Goal: Information Seeking & Learning: Find specific fact

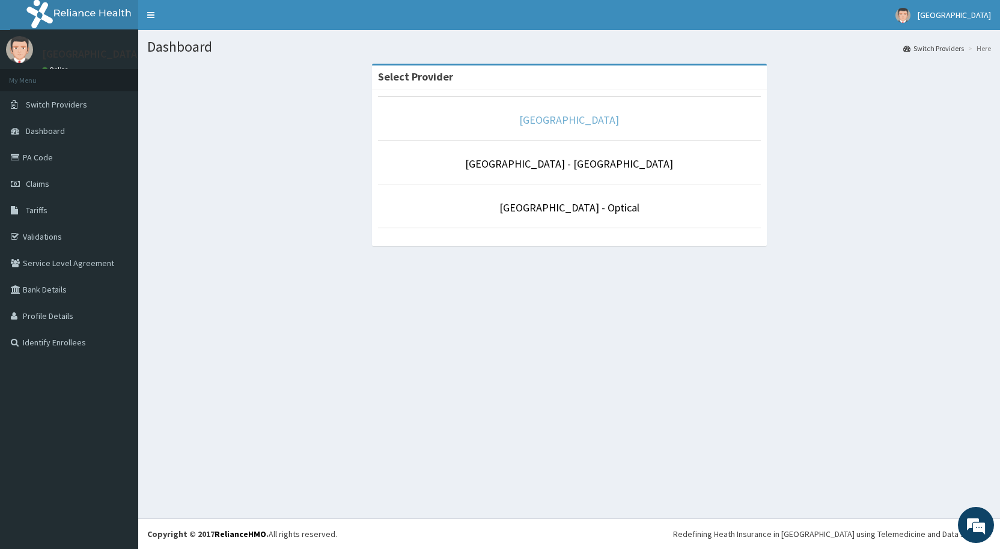
click at [561, 122] on link "De-lakeland Imperial Medical Centre" at bounding box center [569, 120] width 100 height 14
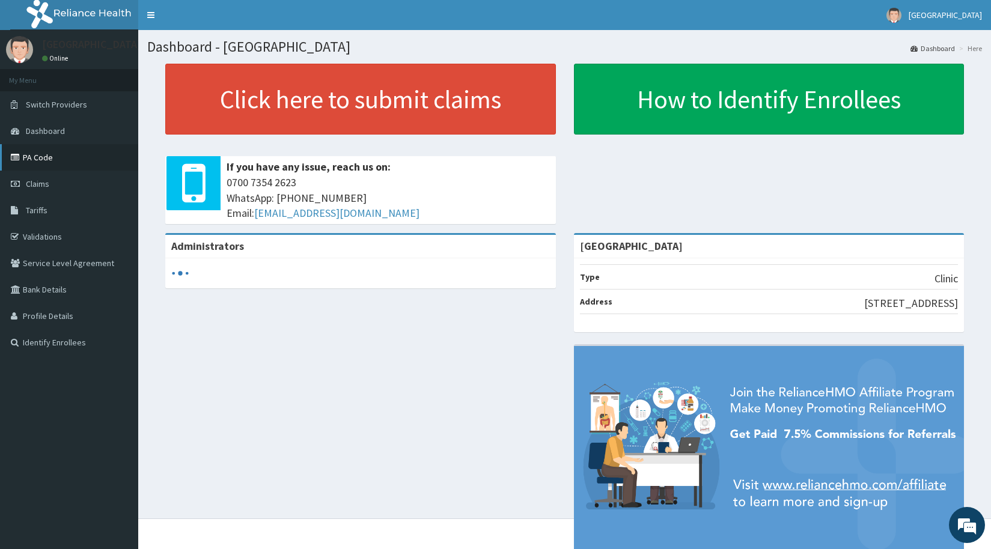
click at [37, 157] on link "PA Code" at bounding box center [69, 157] width 138 height 26
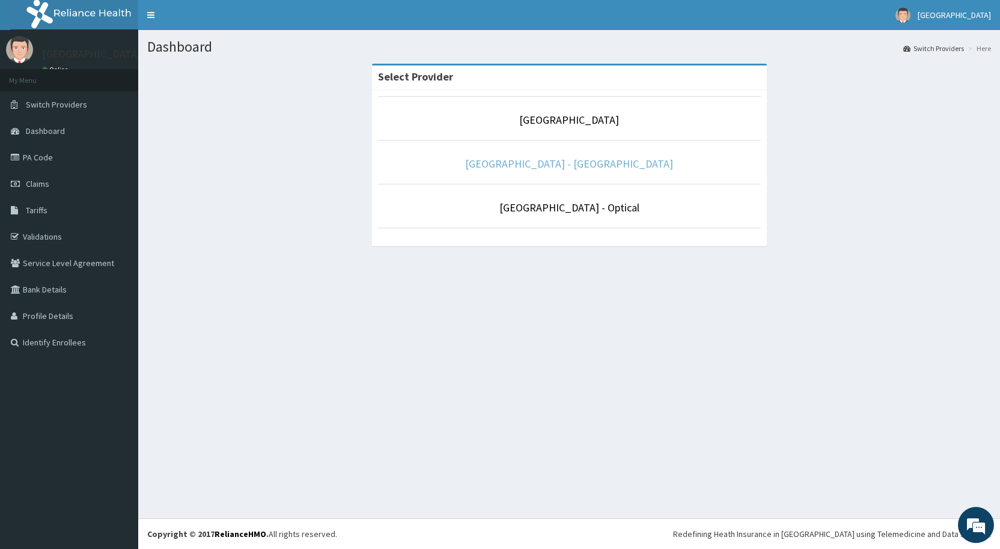
click at [549, 166] on link "De Lakeland Imperial Hospital - Dental" at bounding box center [569, 164] width 208 height 14
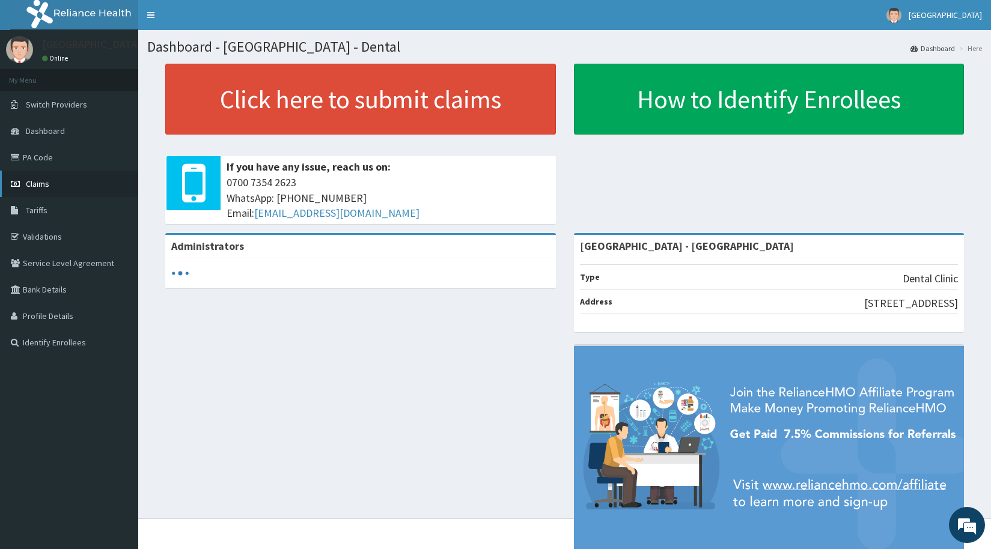
click at [32, 182] on span "Claims" at bounding box center [37, 183] width 23 height 11
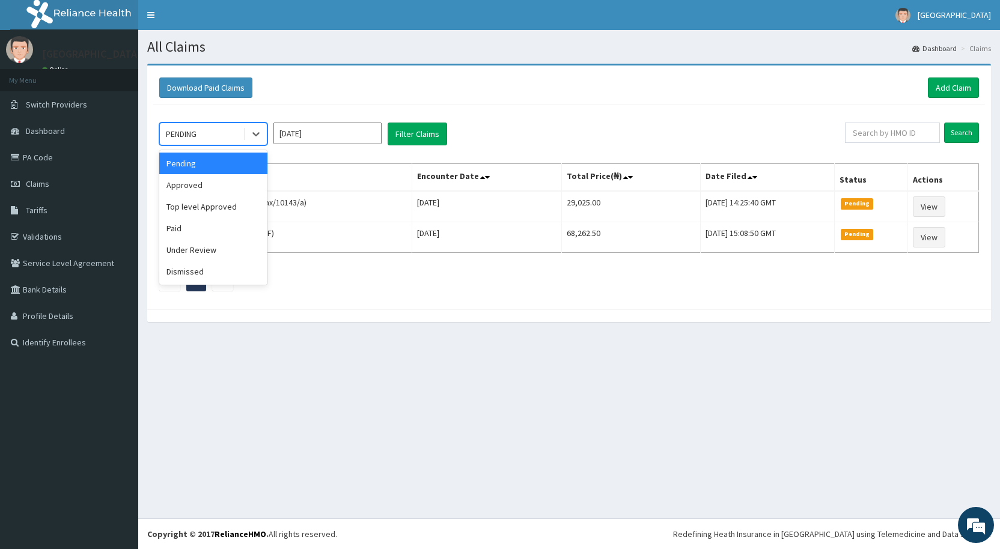
click at [222, 137] on div "PENDING" at bounding box center [202, 133] width 84 height 19
click at [213, 184] on div "Approved" at bounding box center [213, 185] width 108 height 22
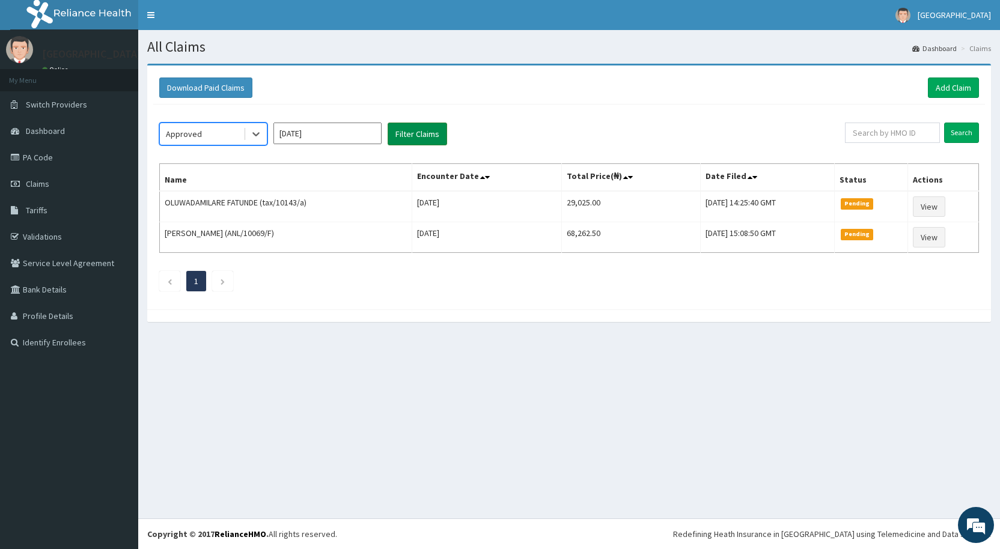
click at [422, 137] on button "Filter Claims" at bounding box center [417, 134] width 59 height 23
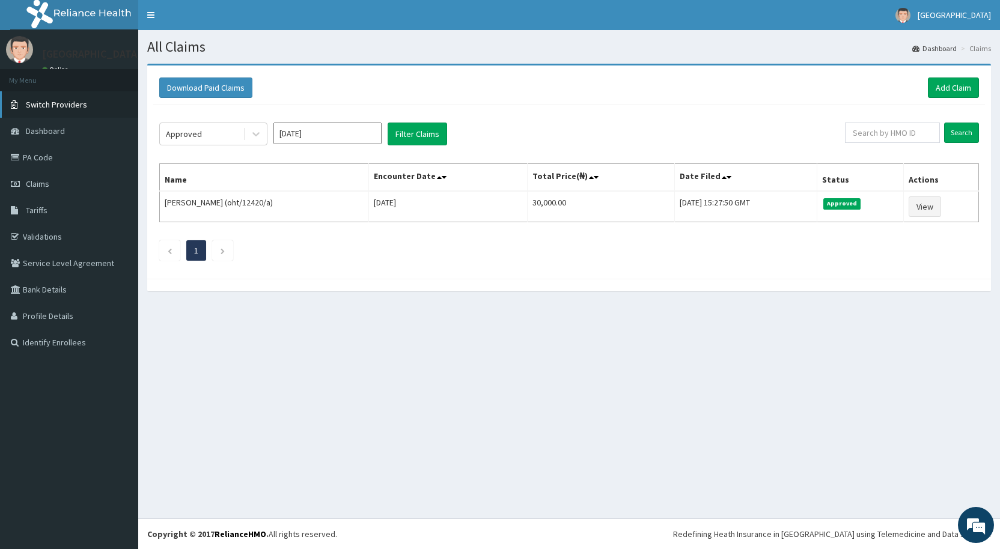
click at [62, 101] on span "Switch Providers" at bounding box center [56, 104] width 61 height 11
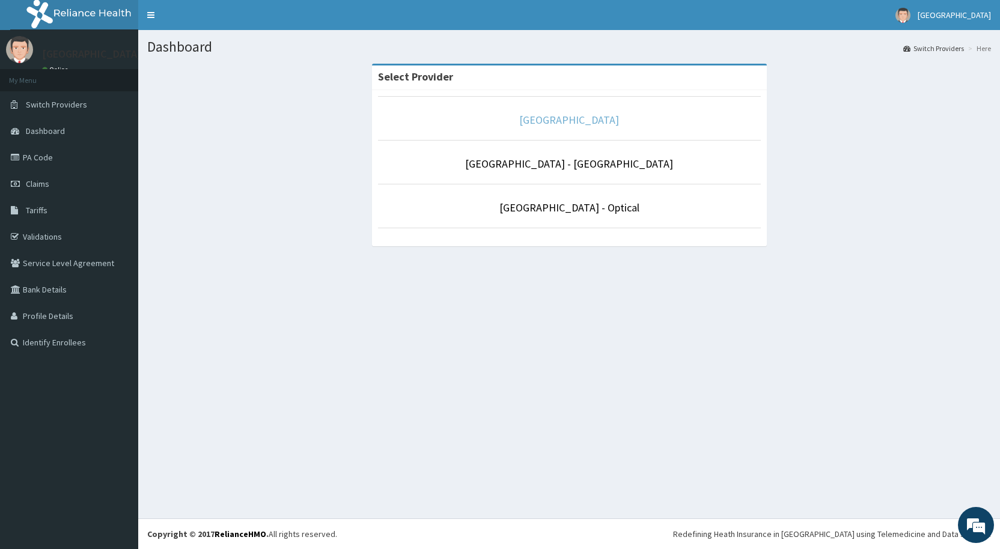
click at [573, 119] on link "[GEOGRAPHIC_DATA]" at bounding box center [569, 120] width 100 height 14
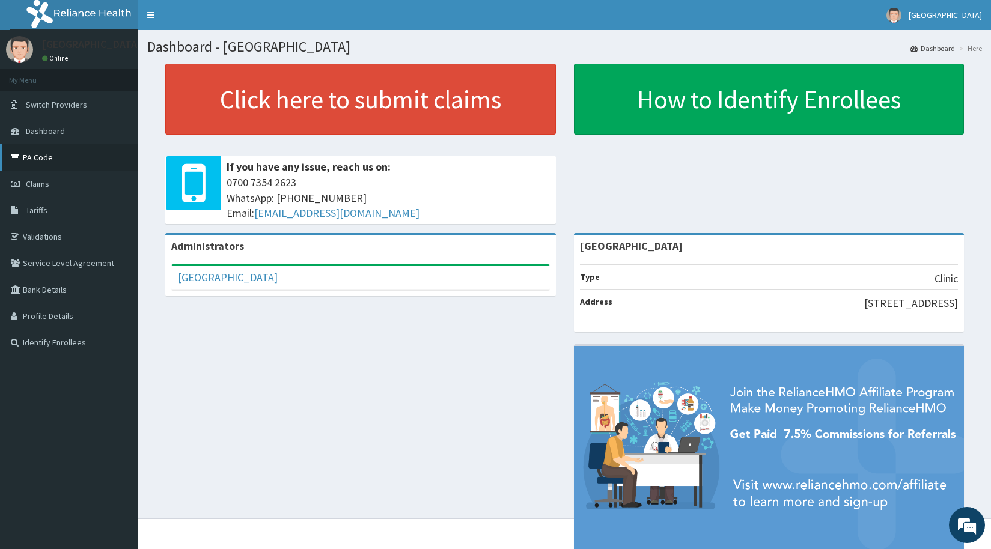
click at [42, 157] on link "PA Code" at bounding box center [69, 157] width 138 height 26
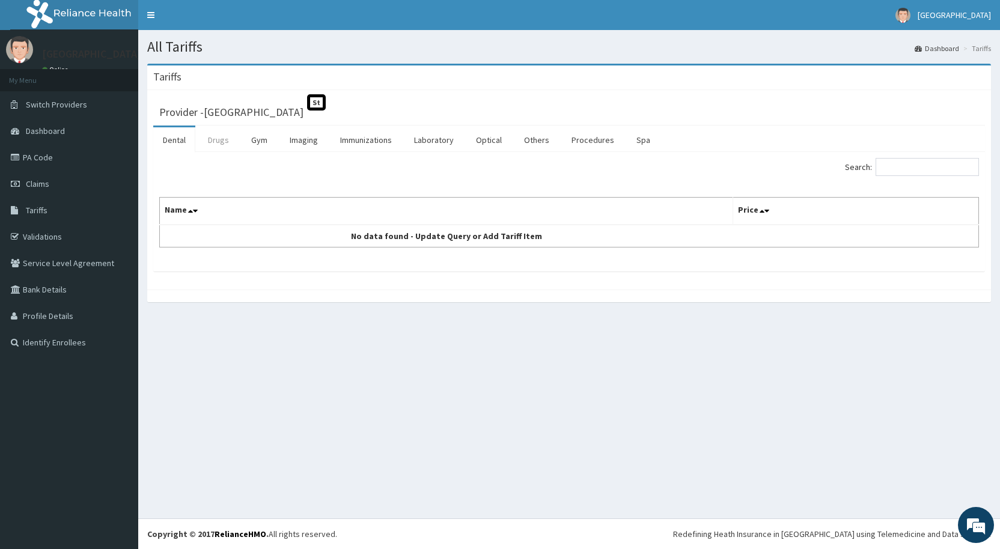
click at [215, 136] on link "Drugs" at bounding box center [218, 139] width 40 height 25
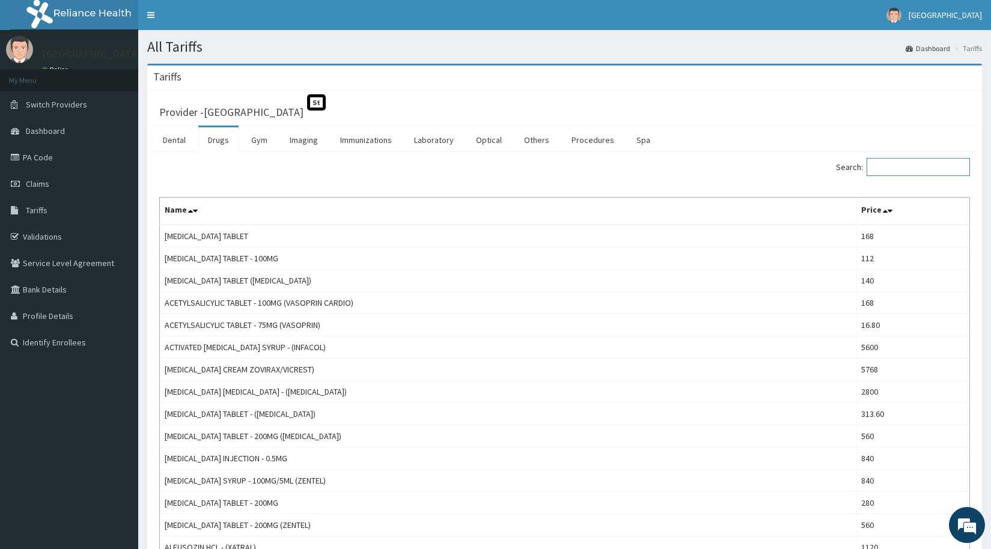
click at [910, 165] on input "Search:" at bounding box center [918, 167] width 103 height 18
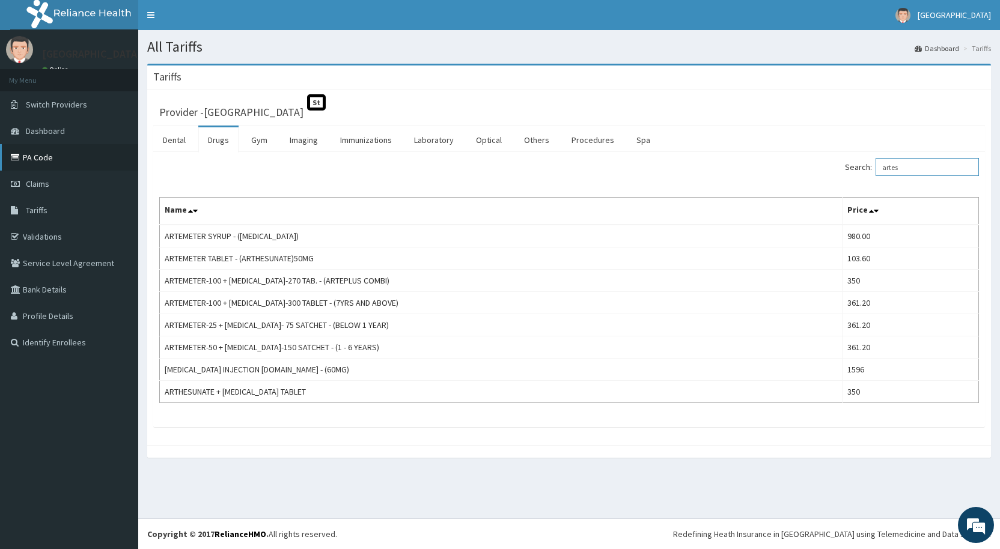
type input "artes"
click at [31, 158] on link "PA Code" at bounding box center [69, 157] width 138 height 26
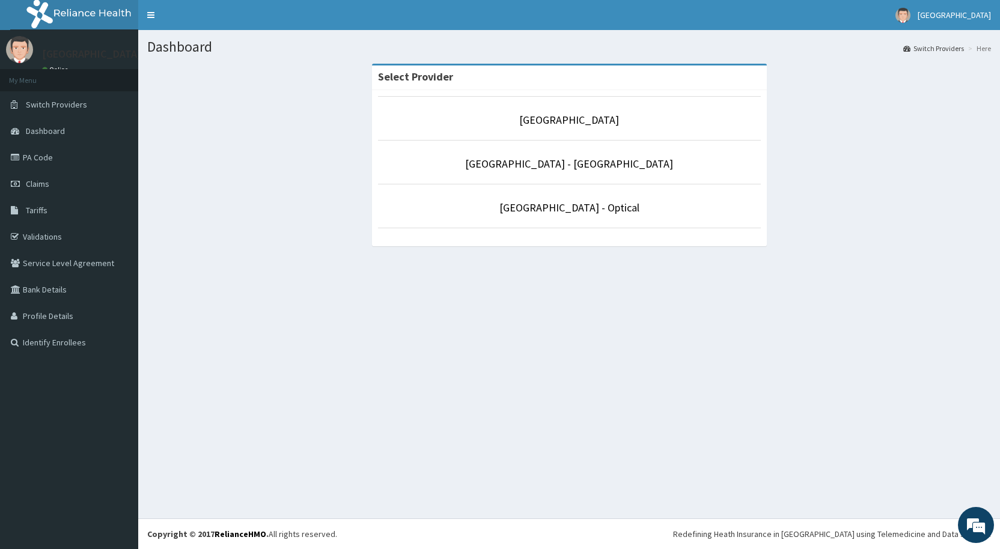
click at [544, 111] on li "[GEOGRAPHIC_DATA]" at bounding box center [569, 118] width 383 height 44
click at [541, 121] on link "[GEOGRAPHIC_DATA]" at bounding box center [569, 120] width 100 height 14
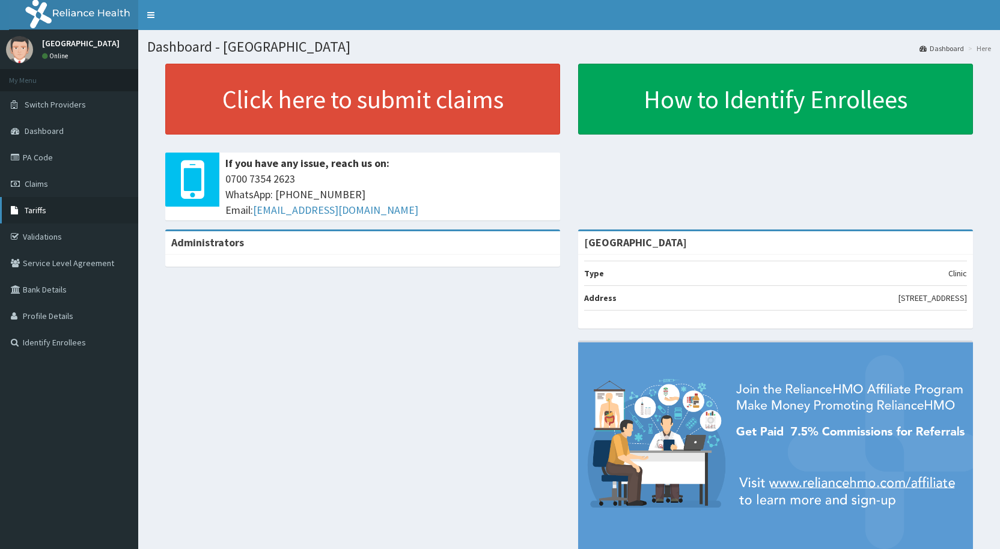
click at [34, 210] on span "Tariffs" at bounding box center [36, 210] width 22 height 11
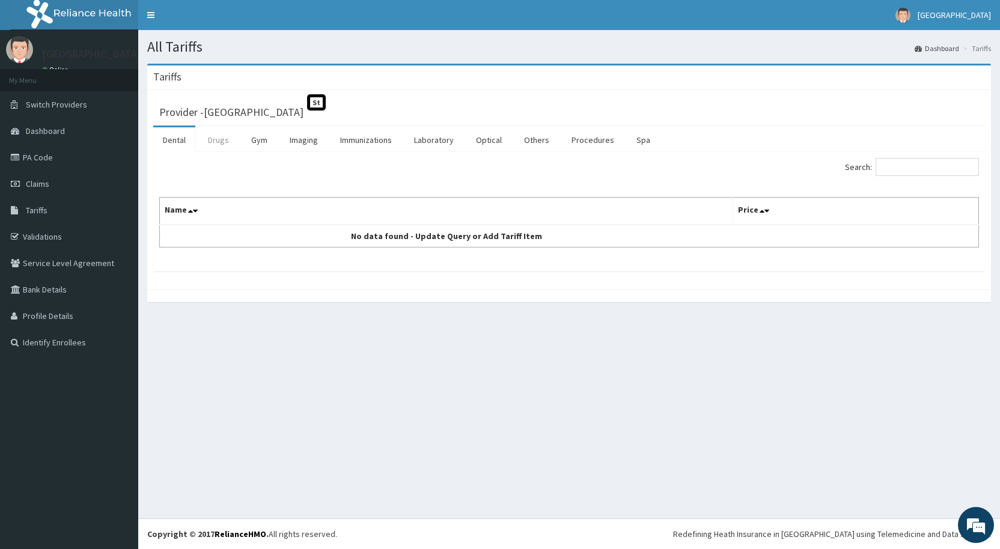
click at [215, 138] on link "Drugs" at bounding box center [218, 139] width 40 height 25
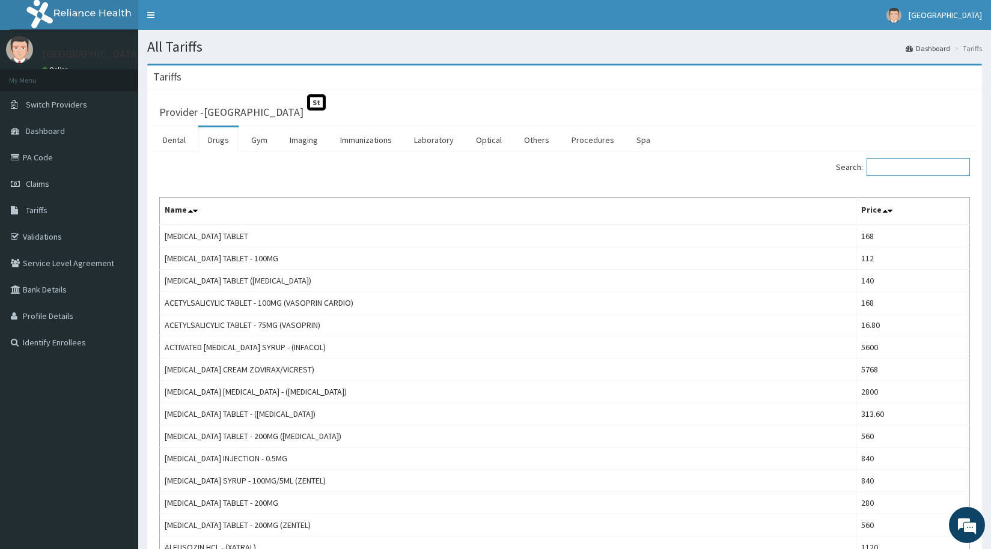
click at [911, 167] on input "Search:" at bounding box center [918, 167] width 103 height 18
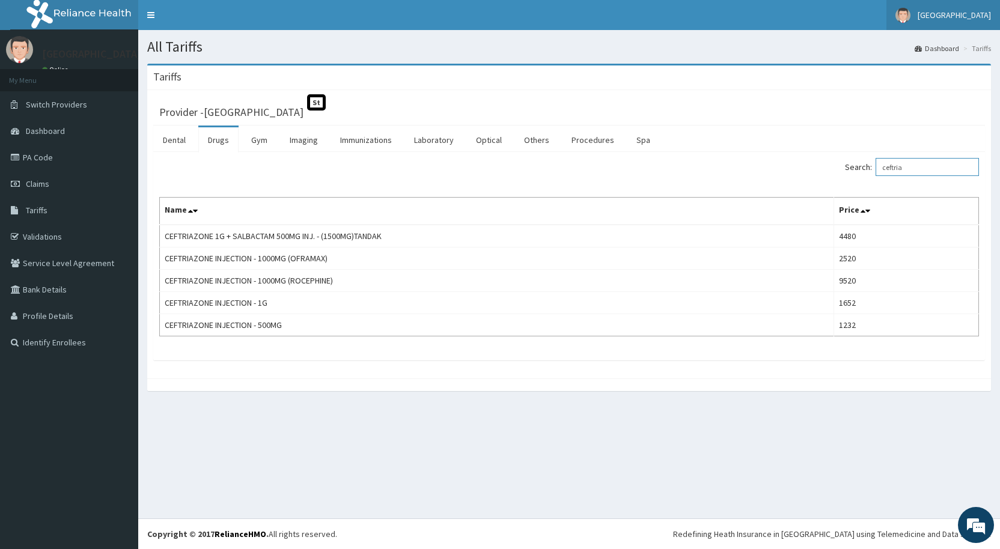
type input "ceftria"
